Goal: Check status: Check status

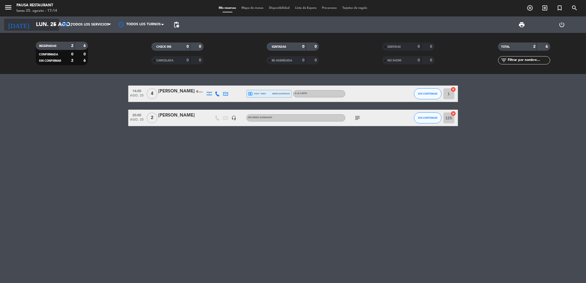
click at [50, 28] on input "lun. 25 ago." at bounding box center [68, 25] width 70 height 12
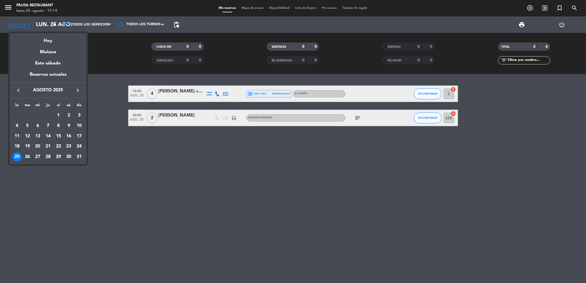
click at [26, 159] on div "26" at bounding box center [27, 156] width 9 height 9
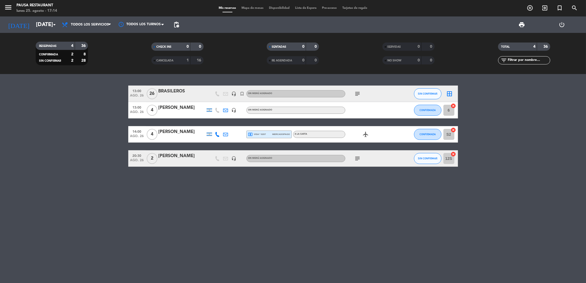
click at [358, 94] on icon "subject" at bounding box center [357, 94] width 7 height 7
click at [384, 199] on div "13:00 [DATE] [DEMOGRAPHIC_DATA] headset_mic turned_in_not Sin menú asignado sub…" at bounding box center [293, 178] width 586 height 209
click at [35, 26] on input "[DATE]" at bounding box center [68, 25] width 70 height 12
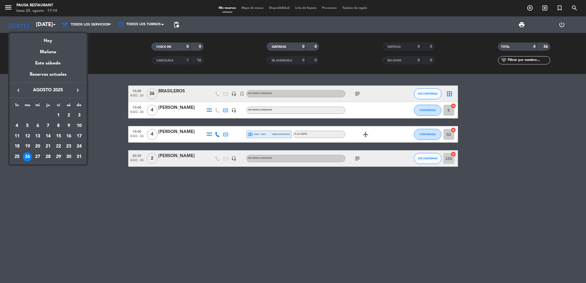
click at [37, 160] on div "27" at bounding box center [37, 156] width 9 height 9
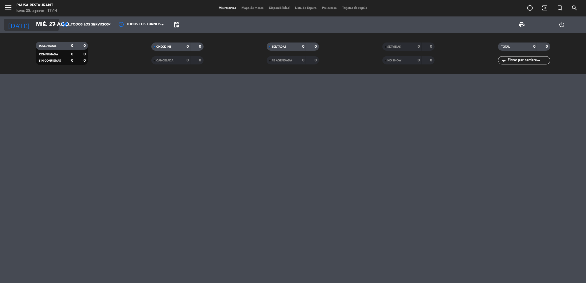
click at [35, 28] on input "mié. 27 ago." at bounding box center [68, 25] width 70 height 12
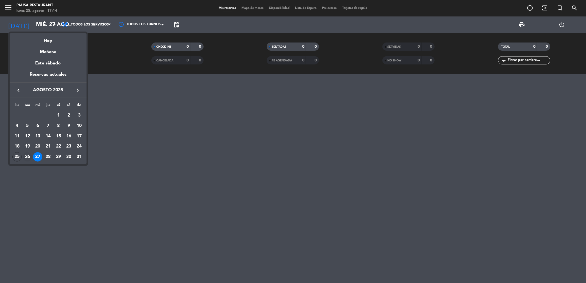
click at [27, 156] on div "26" at bounding box center [27, 156] width 9 height 9
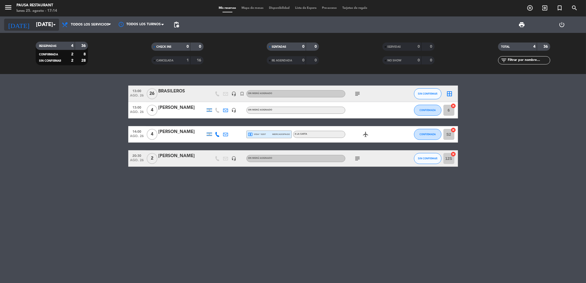
click at [43, 30] on input "[DATE]" at bounding box center [68, 25] width 70 height 12
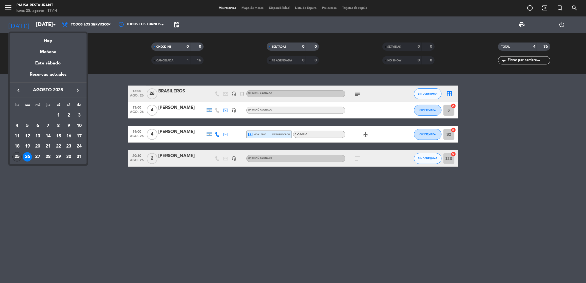
click at [15, 157] on div "25" at bounding box center [16, 156] width 9 height 9
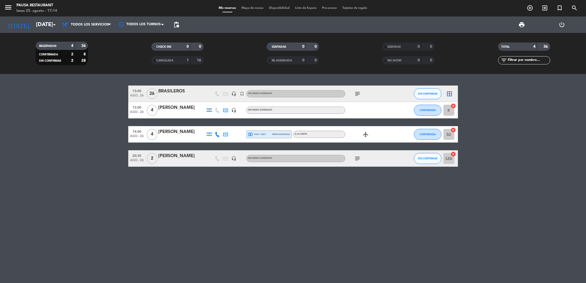
type input "lun. 25 ago."
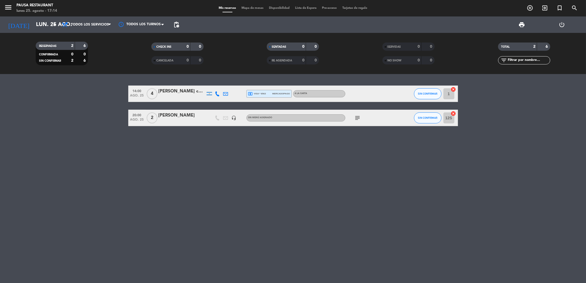
click at [358, 118] on icon "subject" at bounding box center [357, 118] width 7 height 7
click at [350, 169] on div "14:00 [DATE] 4 [PERSON_NAME] caso local_atm visa * 8563 mercadopago A LA CARTA …" at bounding box center [293, 178] width 586 height 209
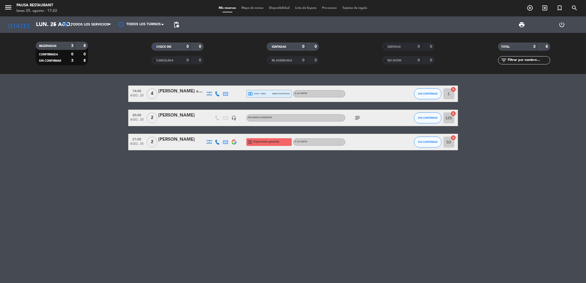
click at [257, 143] on span "Esperando garantía" at bounding box center [266, 142] width 26 height 4
click at [234, 187] on div "14:00 [DATE] 4 [PERSON_NAME] caso local_atm visa * 8563 mercadopago A LA CARTA …" at bounding box center [293, 178] width 586 height 209
click at [357, 118] on icon "subject" at bounding box center [357, 118] width 7 height 7
click at [348, 155] on div "14:00 [DATE] 4 [PERSON_NAME] caso local_atm visa * 8563 mercadopago A LA CARTA …" at bounding box center [293, 178] width 586 height 209
